Goal: Complete application form: Complete application form

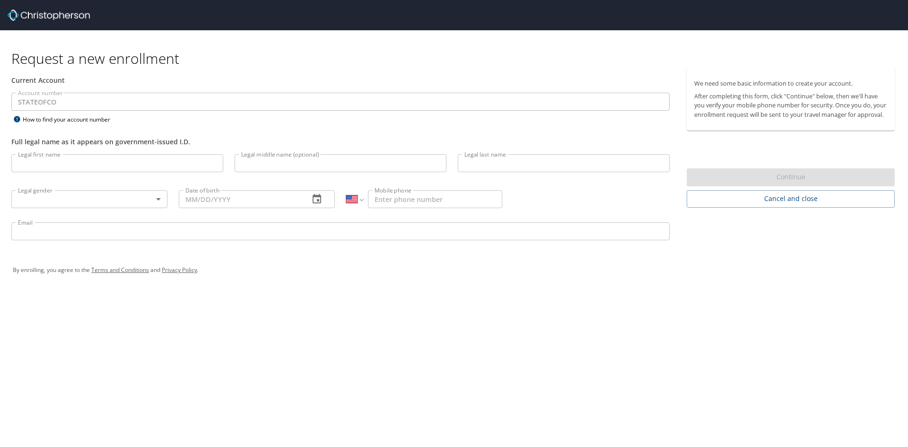
select select "US"
click at [53, 162] on input "Legal first name" at bounding box center [117, 163] width 212 height 18
type input "[PERSON_NAME]"
click at [244, 163] on input "Legal middle name (optional)" at bounding box center [341, 163] width 212 height 18
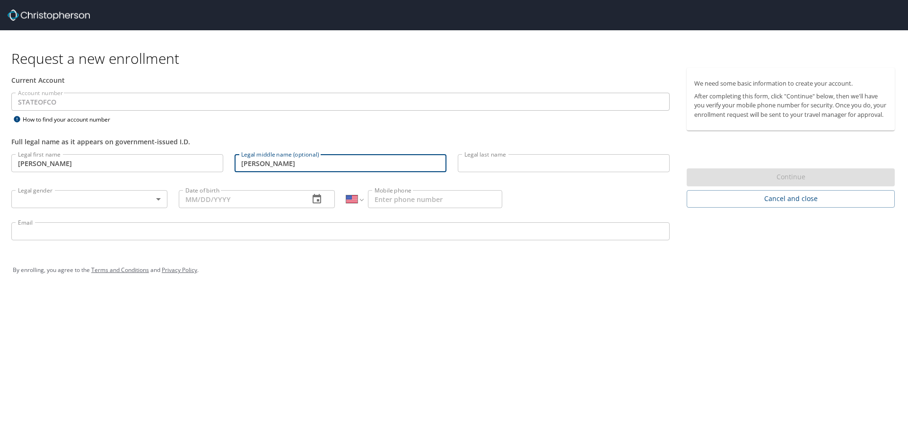
type input "[PERSON_NAME]"
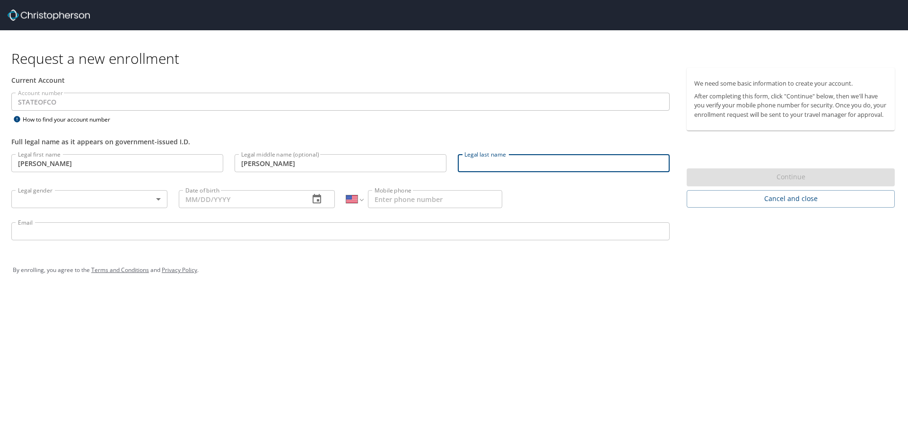
click at [474, 162] on input "Legal last name" at bounding box center [564, 163] width 212 height 18
type input "[PERSON_NAME]"
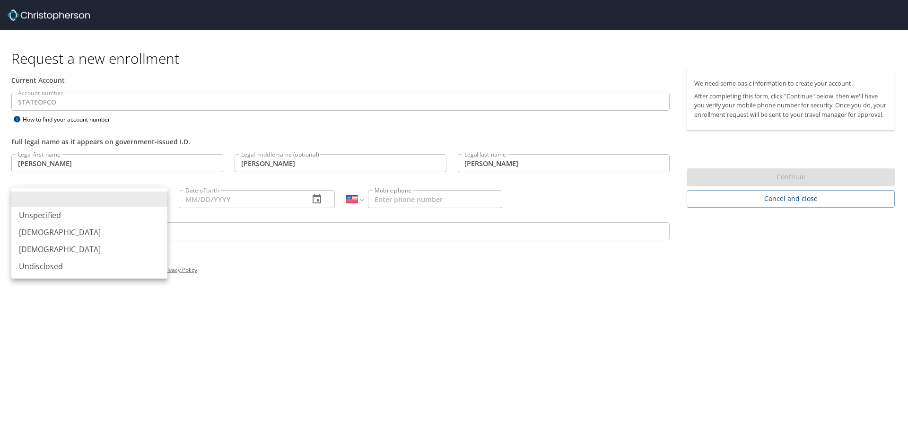
click at [157, 199] on body "Request a new enrollment Current Account Account number STATEOFCO Account numbe…" at bounding box center [454, 223] width 908 height 447
click at [38, 236] on li "[DEMOGRAPHIC_DATA]" at bounding box center [89, 232] width 156 height 17
type input "[DEMOGRAPHIC_DATA]"
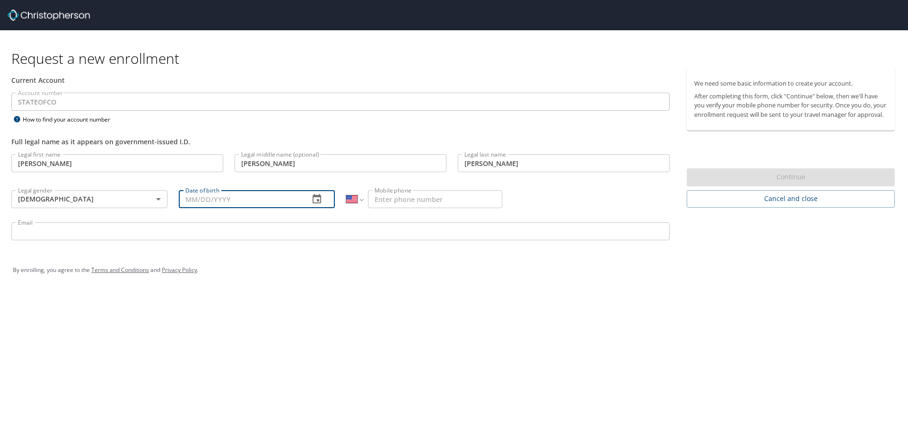
click at [191, 201] on input "Date of birth" at bounding box center [240, 199] width 123 height 18
type input "[DATE]"
click at [387, 197] on input "Mobile phone" at bounding box center [435, 199] width 134 height 18
type input "[PHONE_NUMBER]"
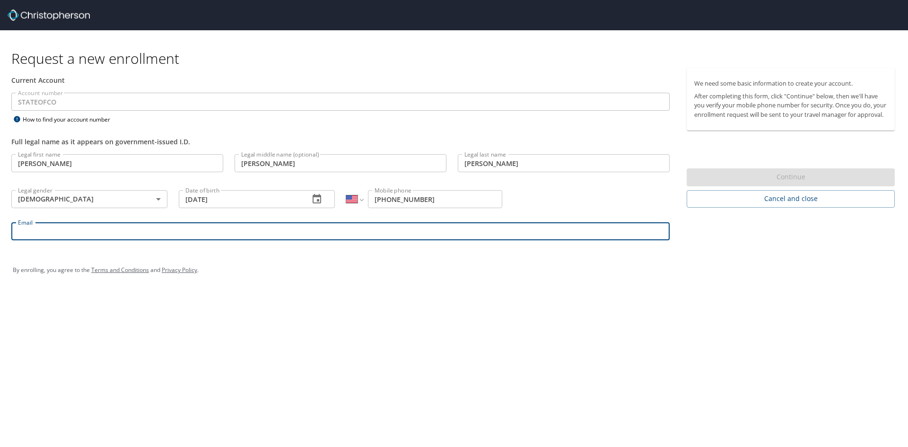
click at [29, 235] on input "Email" at bounding box center [340, 231] width 658 height 18
type input "[PERSON_NAME][EMAIL_ADDRESS][PERSON_NAME][DOMAIN_NAME]"
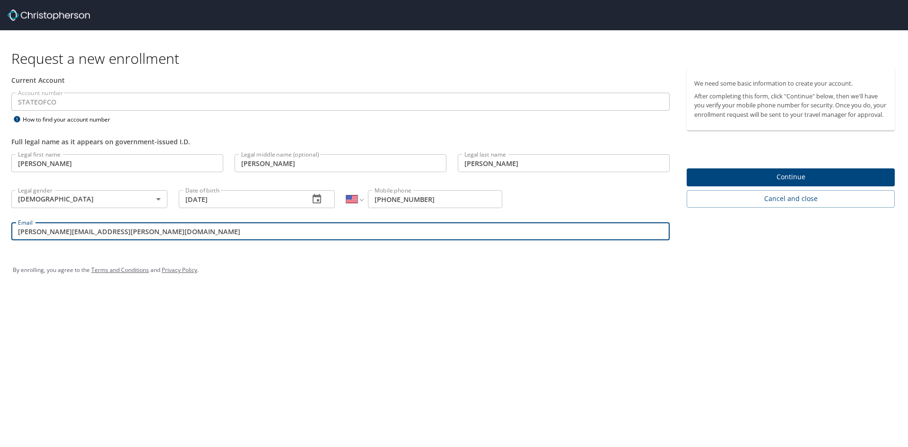
click at [762, 183] on span "Continue" at bounding box center [790, 177] width 193 height 12
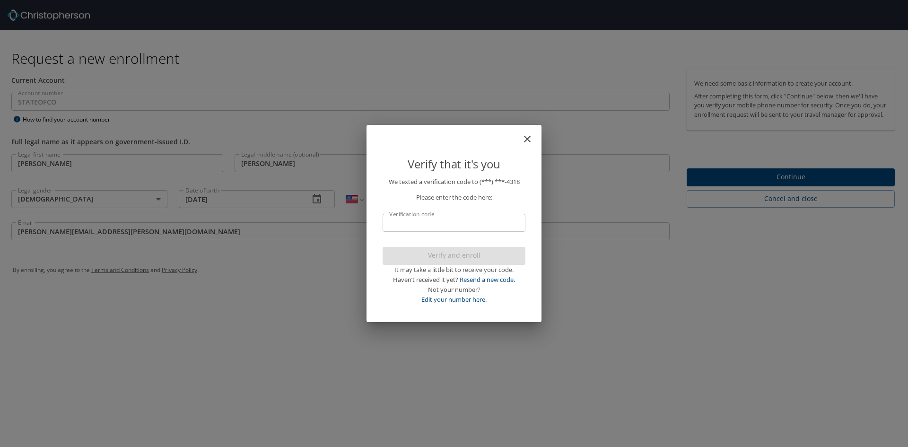
click at [417, 223] on input "Verification code" at bounding box center [454, 223] width 143 height 18
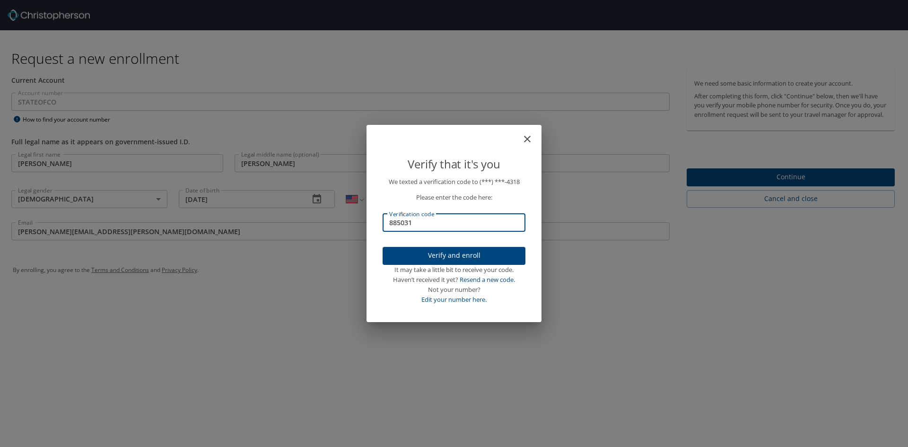
type input "885031"
click at [453, 258] on span "Verify and enroll" at bounding box center [454, 256] width 128 height 12
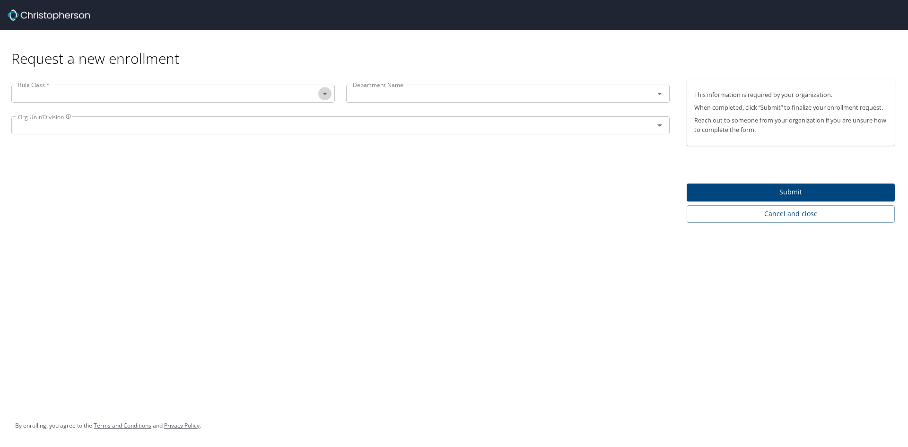
click at [326, 94] on icon "Open" at bounding box center [324, 94] width 5 height 2
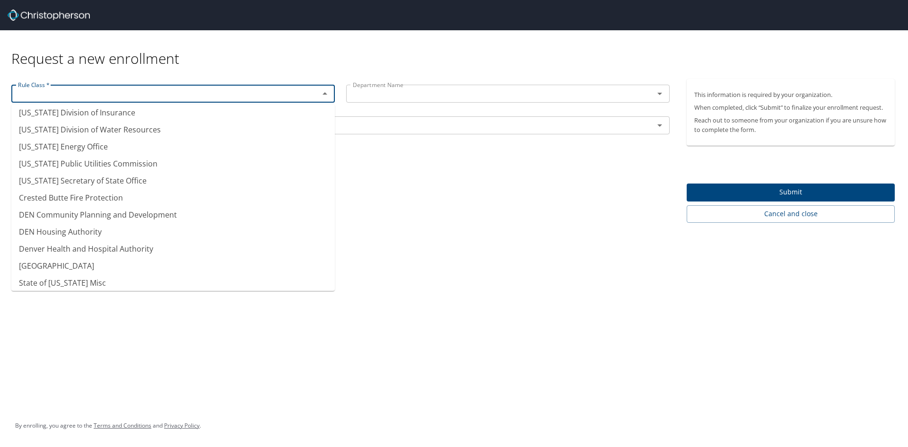
scroll to position [43, 0]
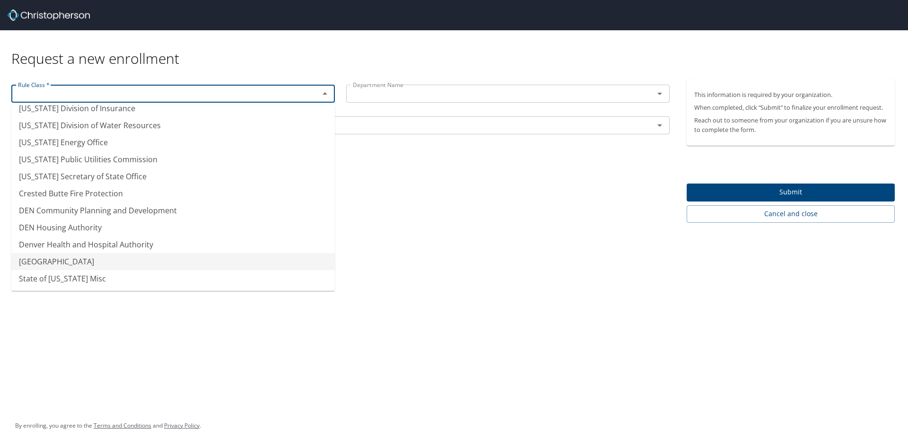
click at [97, 260] on li "[GEOGRAPHIC_DATA]" at bounding box center [172, 261] width 323 height 17
type input "[GEOGRAPHIC_DATA]"
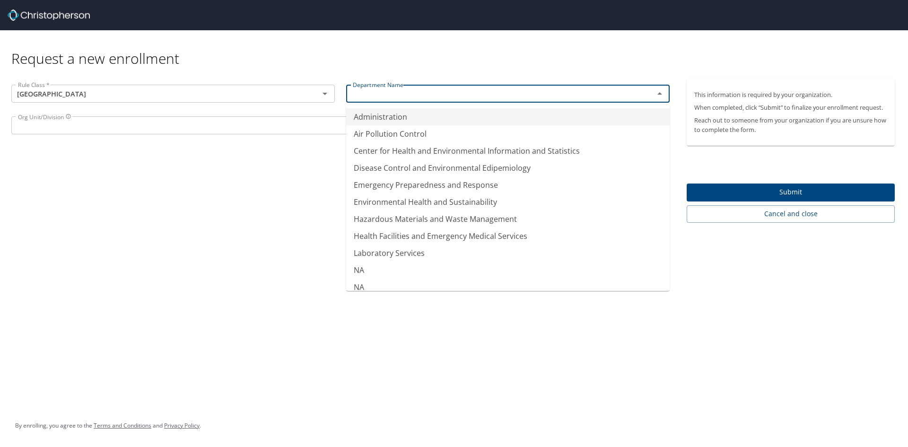
click at [379, 92] on input "text" at bounding box center [494, 93] width 290 height 12
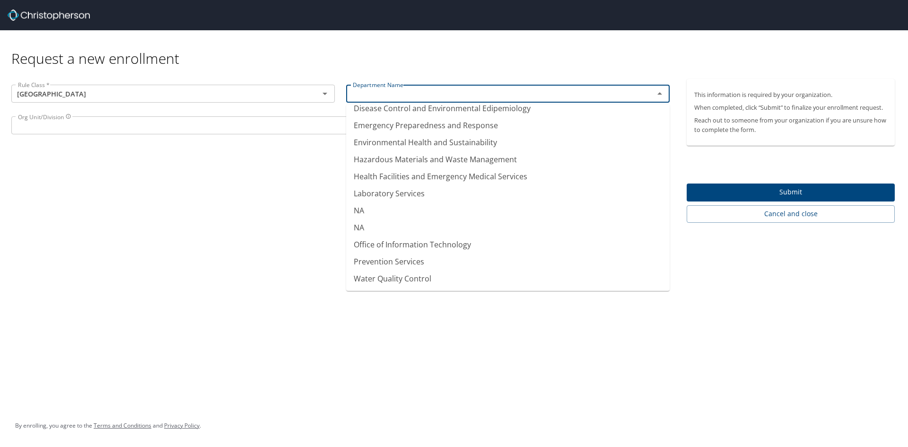
scroll to position [0, 0]
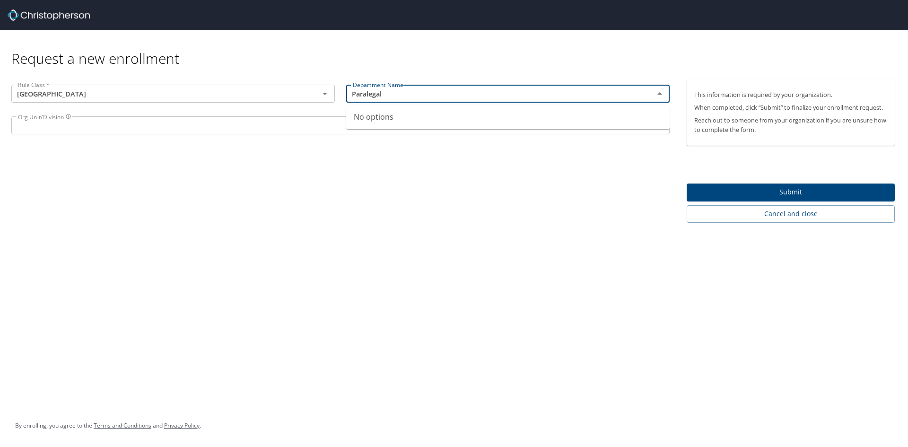
type input "Paralegal"
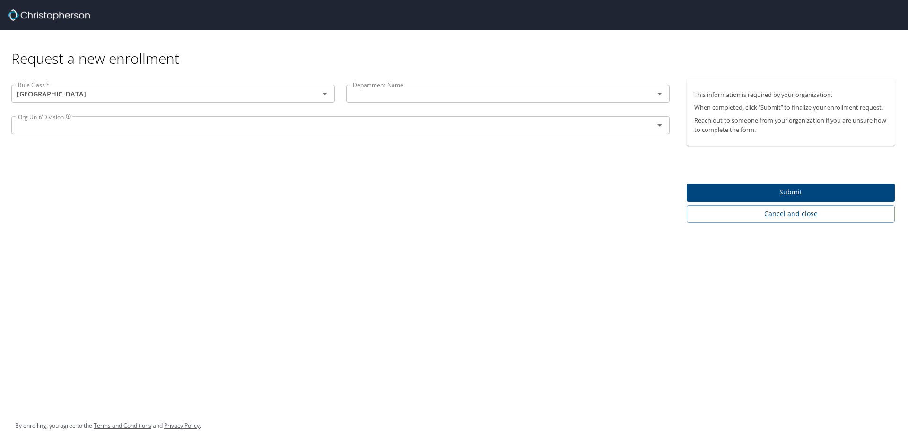
click at [197, 172] on div "Rule Class * [GEOGRAPHIC_DATA] Rule Class * Department Name Department Name Org…" at bounding box center [340, 151] width 681 height 144
click at [60, 128] on input "text" at bounding box center [326, 125] width 625 height 12
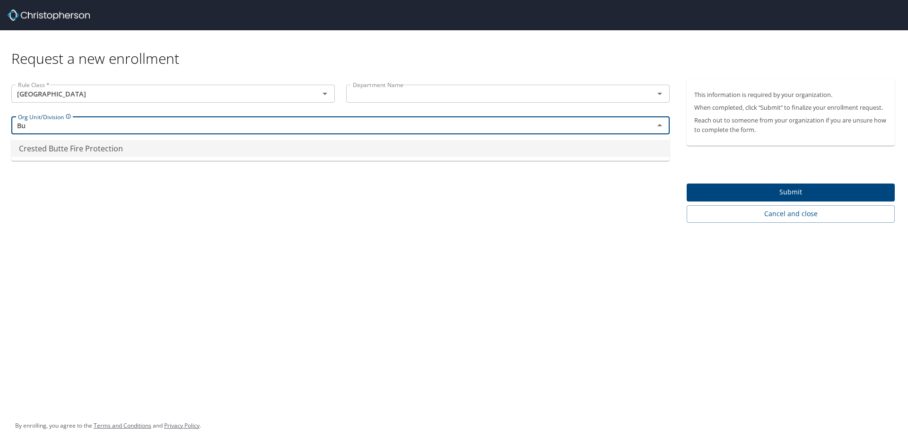
type input "B"
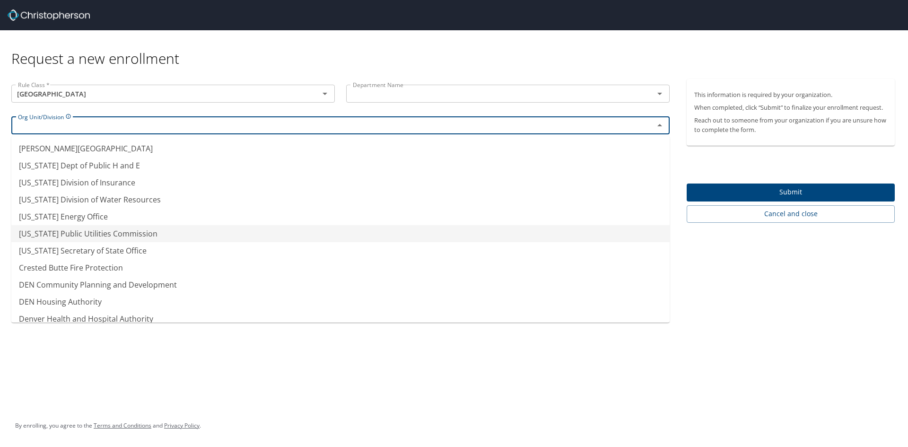
scroll to position [43, 0]
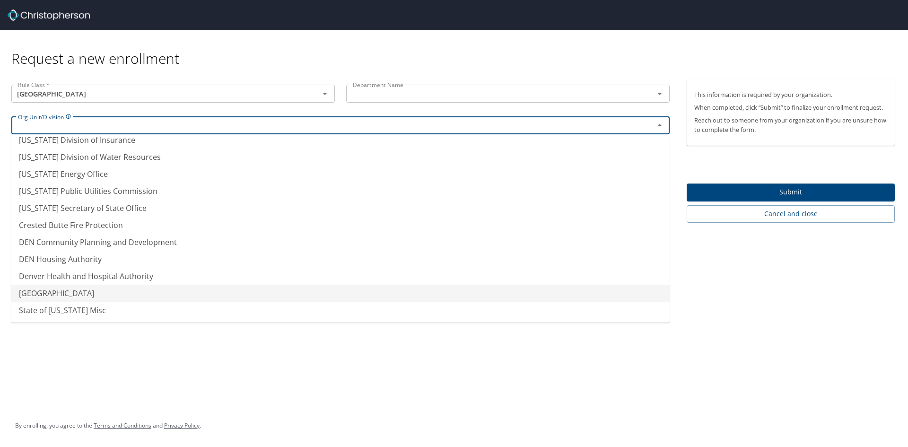
click at [60, 292] on li "[GEOGRAPHIC_DATA]" at bounding box center [340, 293] width 658 height 17
type input "[GEOGRAPHIC_DATA]"
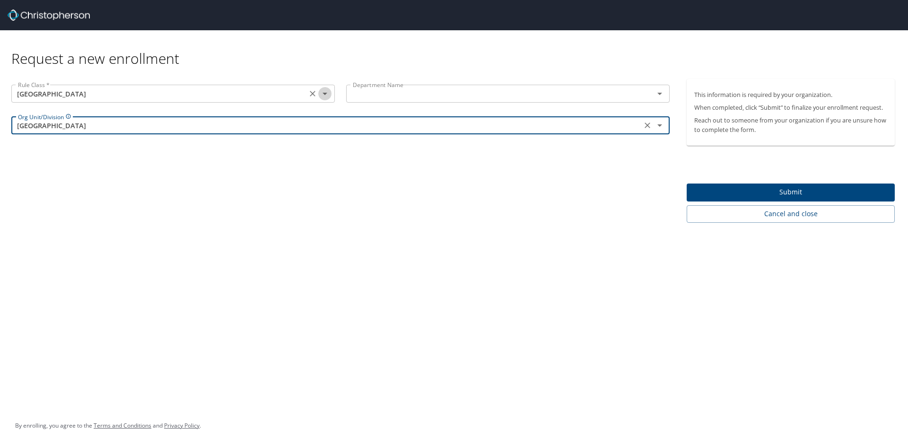
click at [324, 96] on icon "Open" at bounding box center [324, 93] width 11 height 11
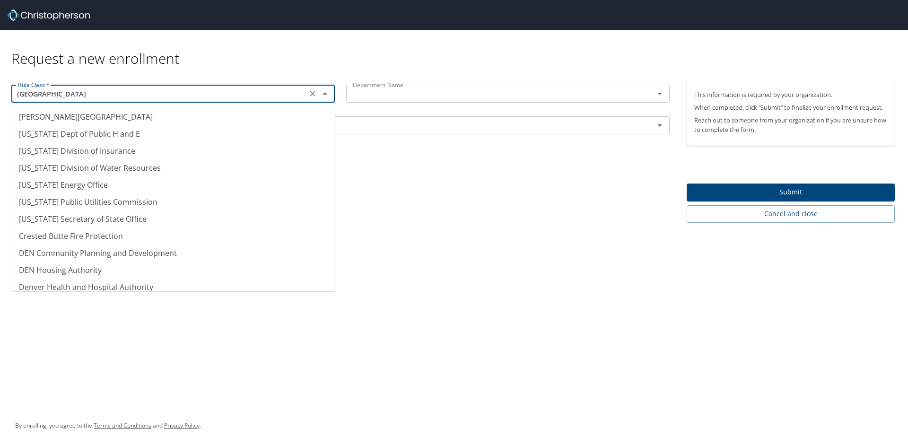
scroll to position [24, 0]
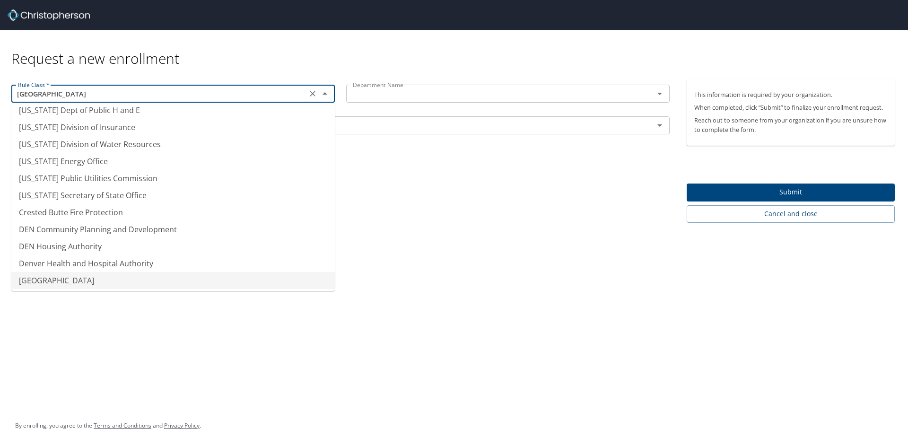
click at [111, 284] on li "[GEOGRAPHIC_DATA]" at bounding box center [172, 280] width 323 height 17
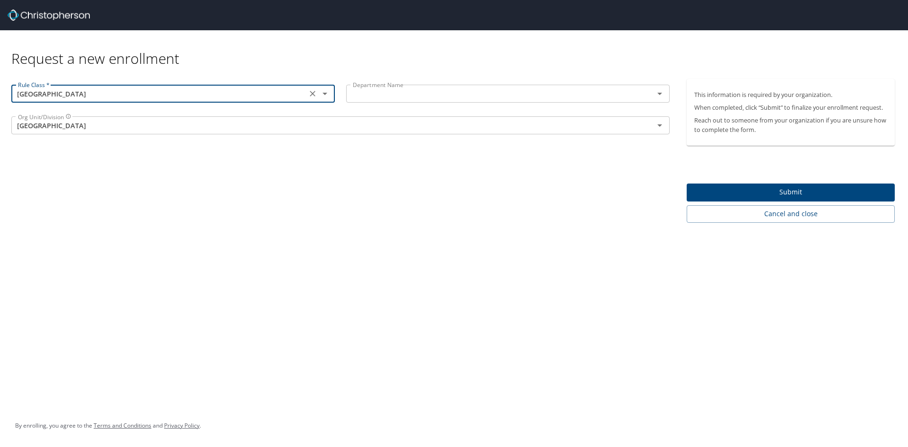
click at [161, 159] on div "Rule Class * [GEOGRAPHIC_DATA] Rule Class * Department Name Department Name Org…" at bounding box center [340, 151] width 681 height 144
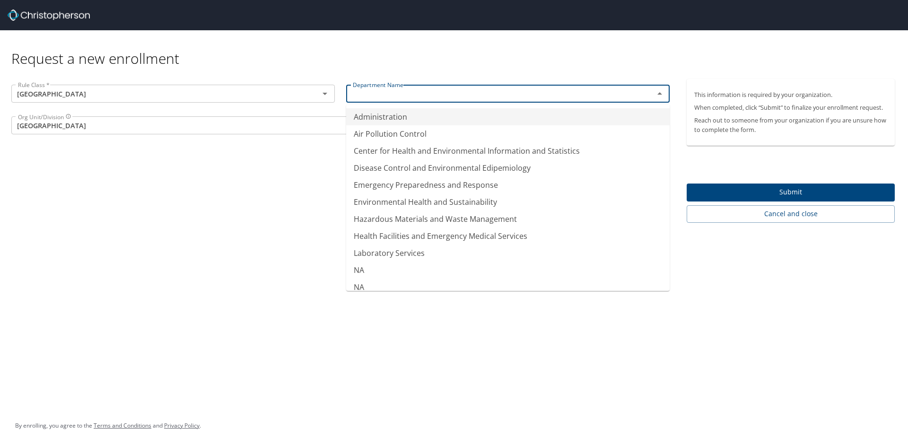
click at [395, 93] on input "text" at bounding box center [494, 93] width 290 height 12
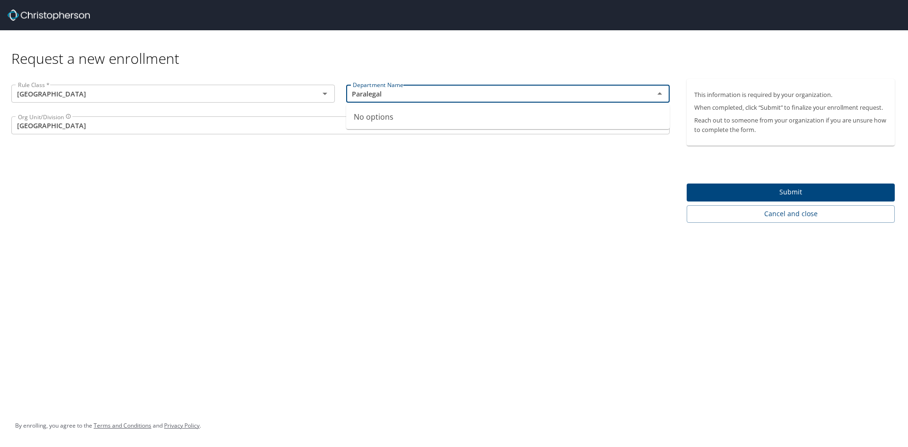
type input "Paralegal"
click at [405, 214] on div "Rule Class * [GEOGRAPHIC_DATA] Rule Class * Department Name Department Name Org…" at bounding box center [340, 151] width 681 height 144
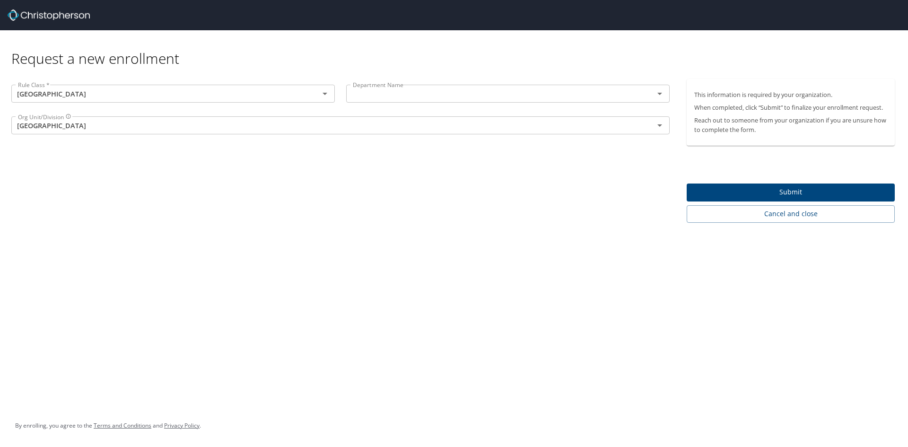
click at [660, 95] on icon "Open" at bounding box center [659, 93] width 11 height 11
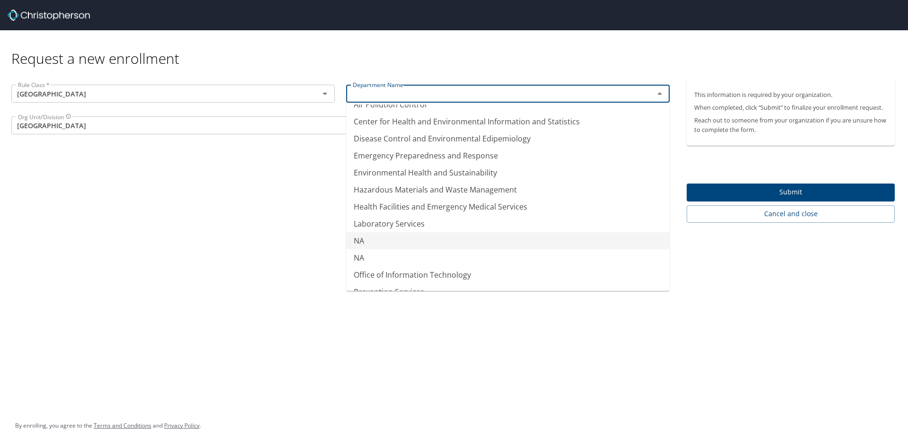
scroll to position [60, 0]
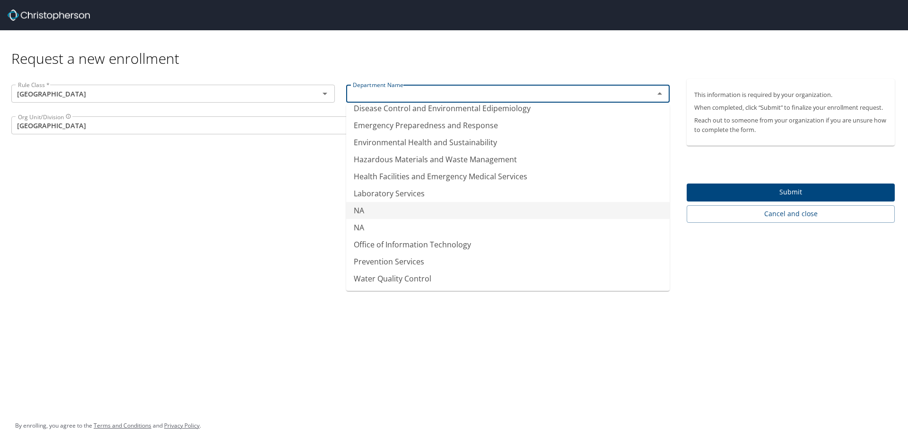
click at [360, 210] on li "NA" at bounding box center [507, 210] width 323 height 17
type input "NA"
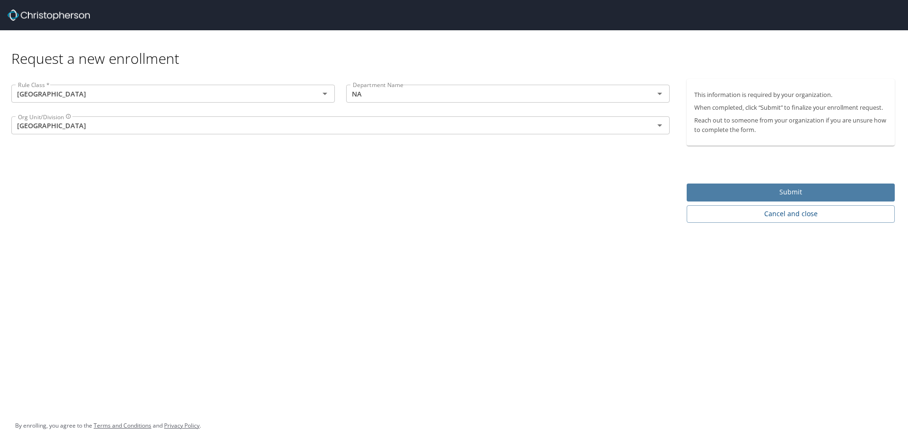
click at [791, 194] on span "Submit" at bounding box center [790, 192] width 193 height 12
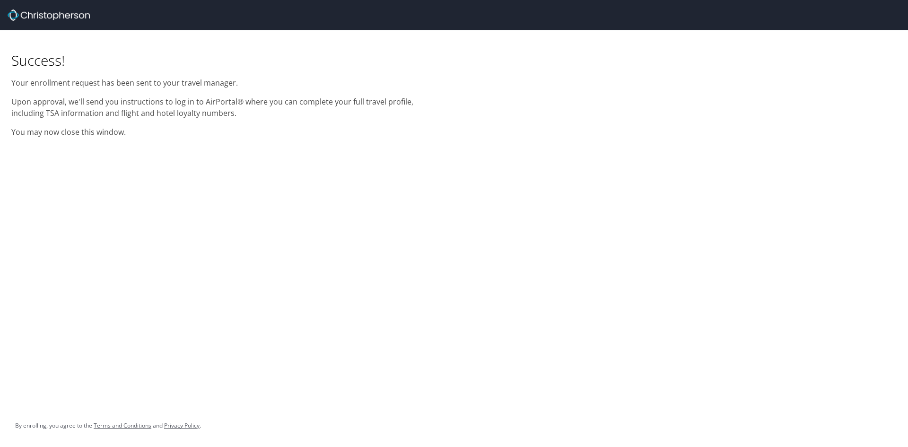
drag, startPoint x: 706, startPoint y: 214, endPoint x: 701, endPoint y: 214, distance: 5.2
click at [706, 214] on div "Success! Your enrollment request has been sent to your travel manager. Upon app…" at bounding box center [454, 223] width 908 height 447
